Goal: Find specific page/section: Find specific page/section

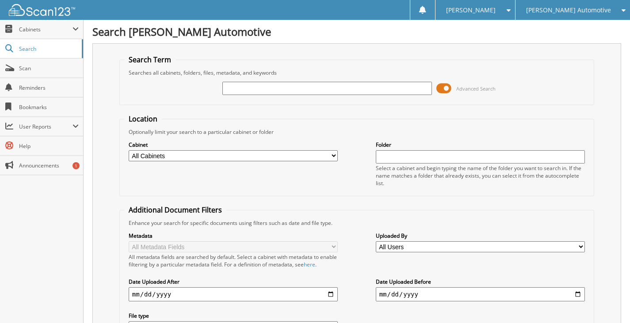
click at [250, 83] on input "text" at bounding box center [326, 88] width 209 height 13
click at [393, 95] on input "text" at bounding box center [326, 88] width 209 height 13
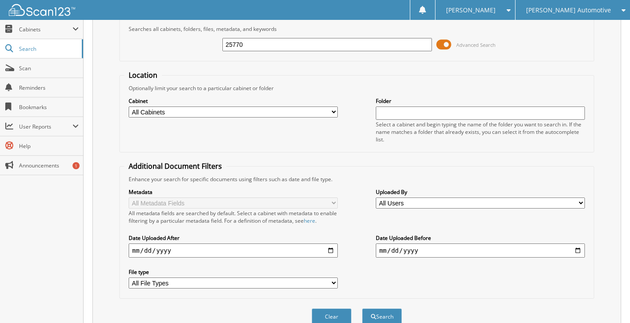
scroll to position [86, 0]
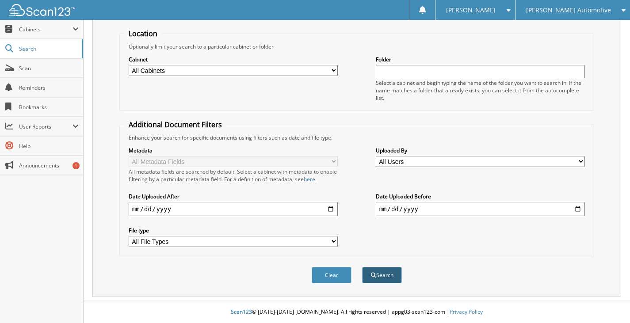
type input "25770"
click at [375, 273] on span "submit" at bounding box center [373, 275] width 5 height 5
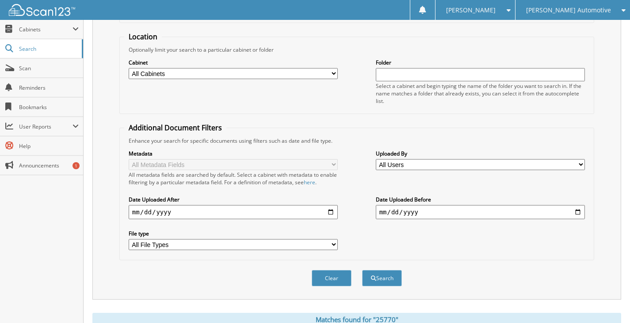
scroll to position [221, 0]
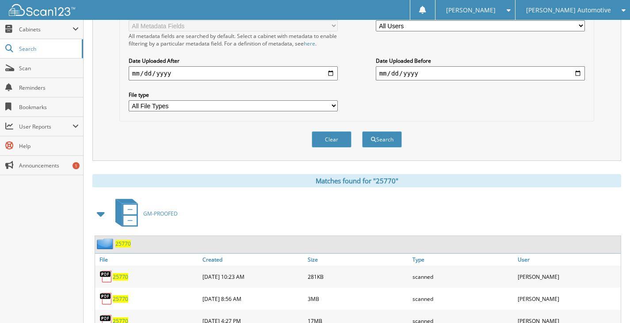
click at [126, 244] on span "25770" at bounding box center [122, 244] width 15 height 8
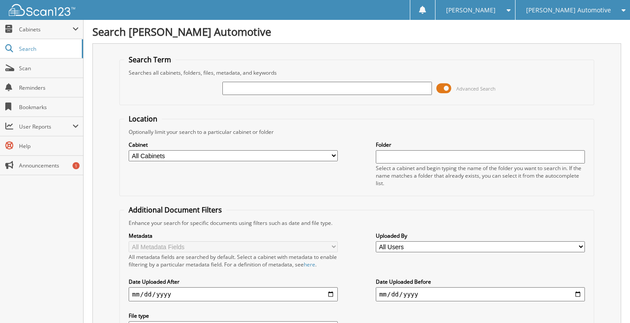
click at [254, 90] on input "text" at bounding box center [326, 88] width 209 height 13
type input "25689"
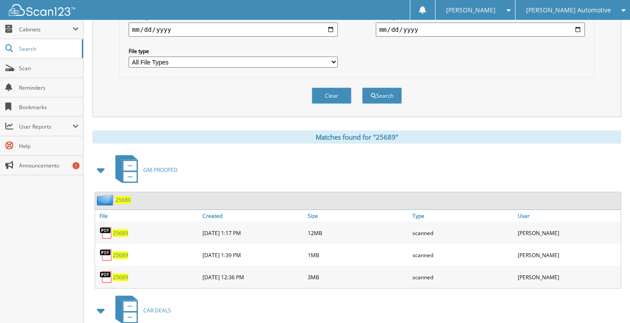
scroll to position [265, 0]
click at [132, 205] on div "25689" at bounding box center [357, 200] width 525 height 17
click at [118, 200] on span "25689" at bounding box center [122, 200] width 15 height 8
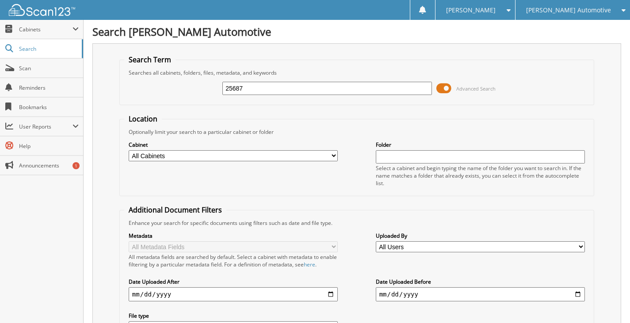
type input "25687"
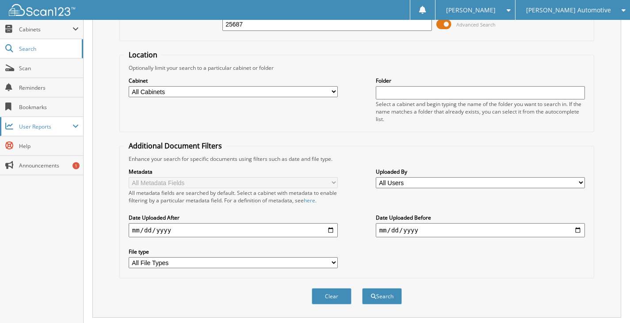
scroll to position [14, 0]
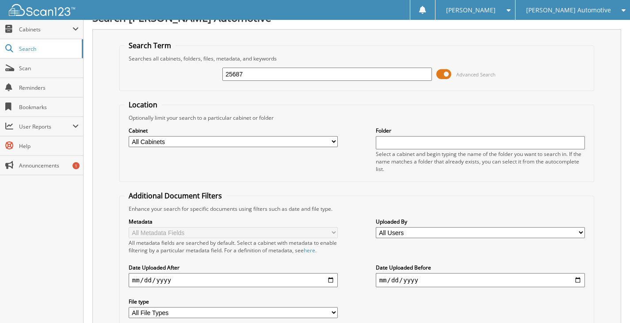
click at [253, 78] on input "25687" at bounding box center [326, 74] width 209 height 13
type input "25747"
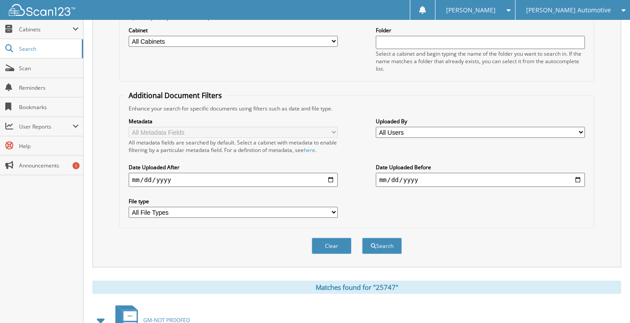
scroll to position [213, 0]
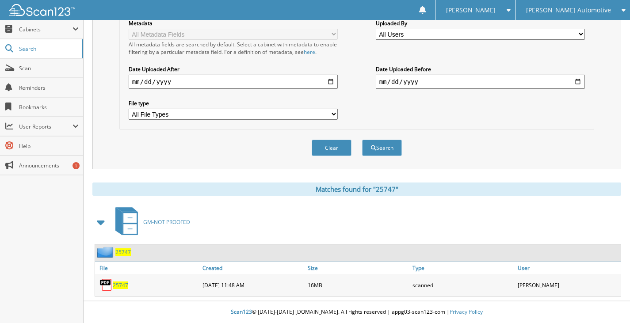
click at [117, 253] on span "25747" at bounding box center [122, 252] width 15 height 8
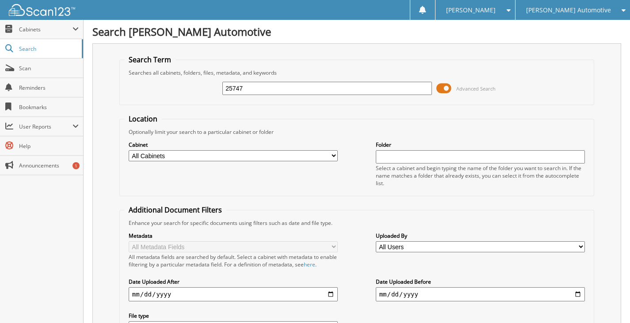
click at [263, 87] on input "25747" at bounding box center [326, 88] width 209 height 13
type input "25743"
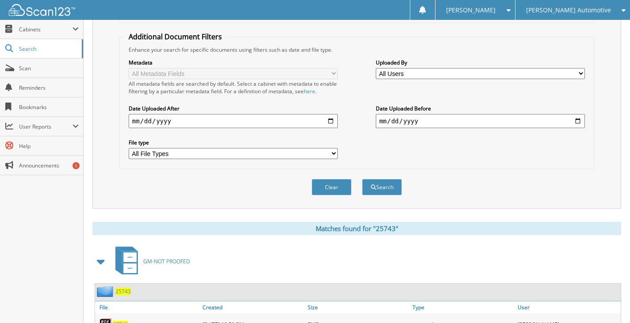
scroll to position [310, 0]
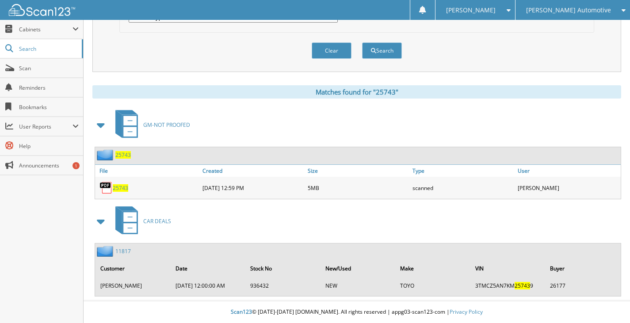
click at [125, 156] on span "25743" at bounding box center [122, 155] width 15 height 8
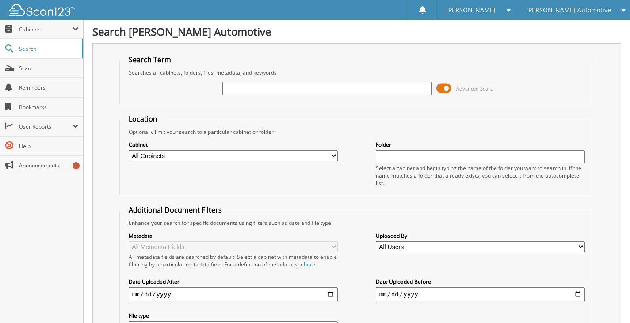
click at [263, 84] on input "text" at bounding box center [326, 88] width 209 height 13
type input "25758"
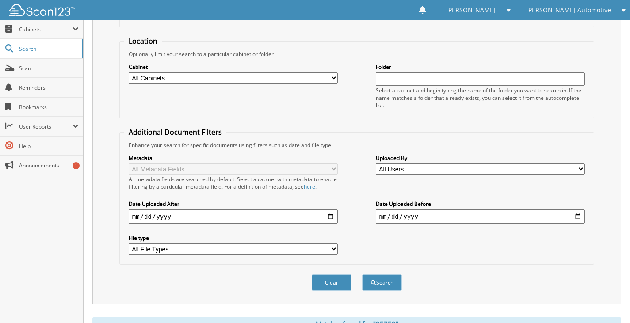
scroll to position [221, 0]
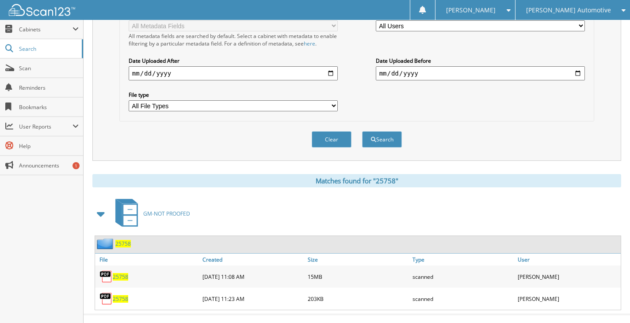
click at [126, 243] on span "25758" at bounding box center [122, 244] width 15 height 8
